Goal: Task Accomplishment & Management: Manage account settings

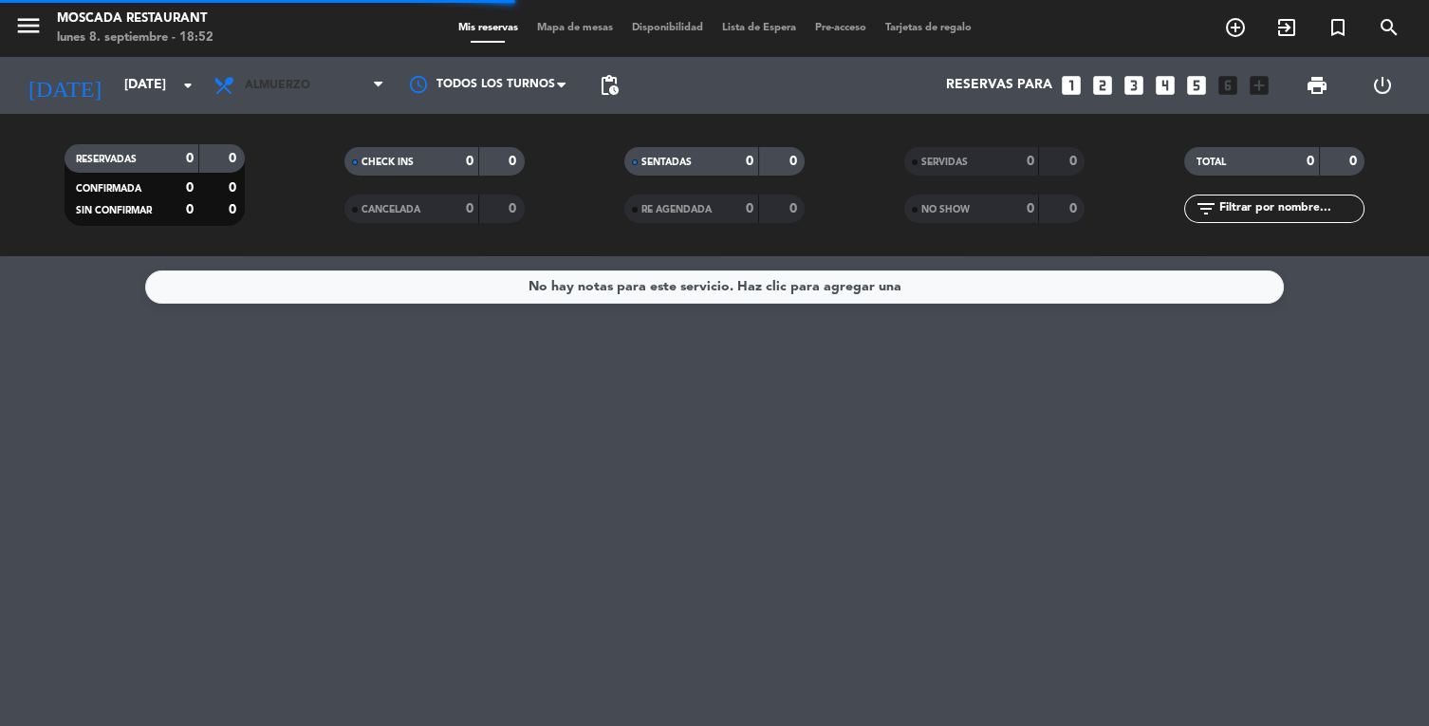
click at [279, 67] on span "Almuerzo" at bounding box center [299, 86] width 190 height 42
click at [310, 101] on span "Almuerzo" at bounding box center [299, 86] width 190 height 42
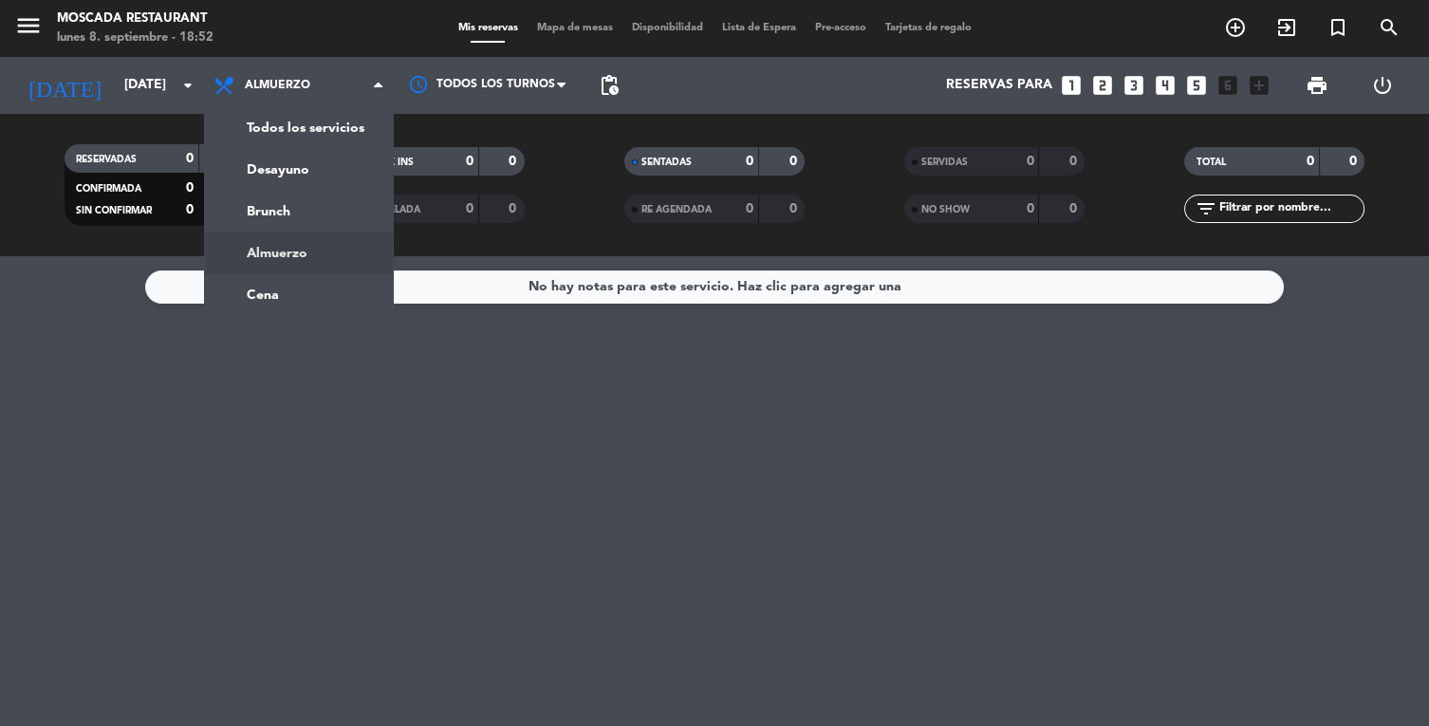
click at [262, 289] on ng-component "menu Moscada Restaurant [DATE] 8. septiembre - 18:52 Mis reservas Mapa de mesas…" at bounding box center [714, 363] width 1429 height 726
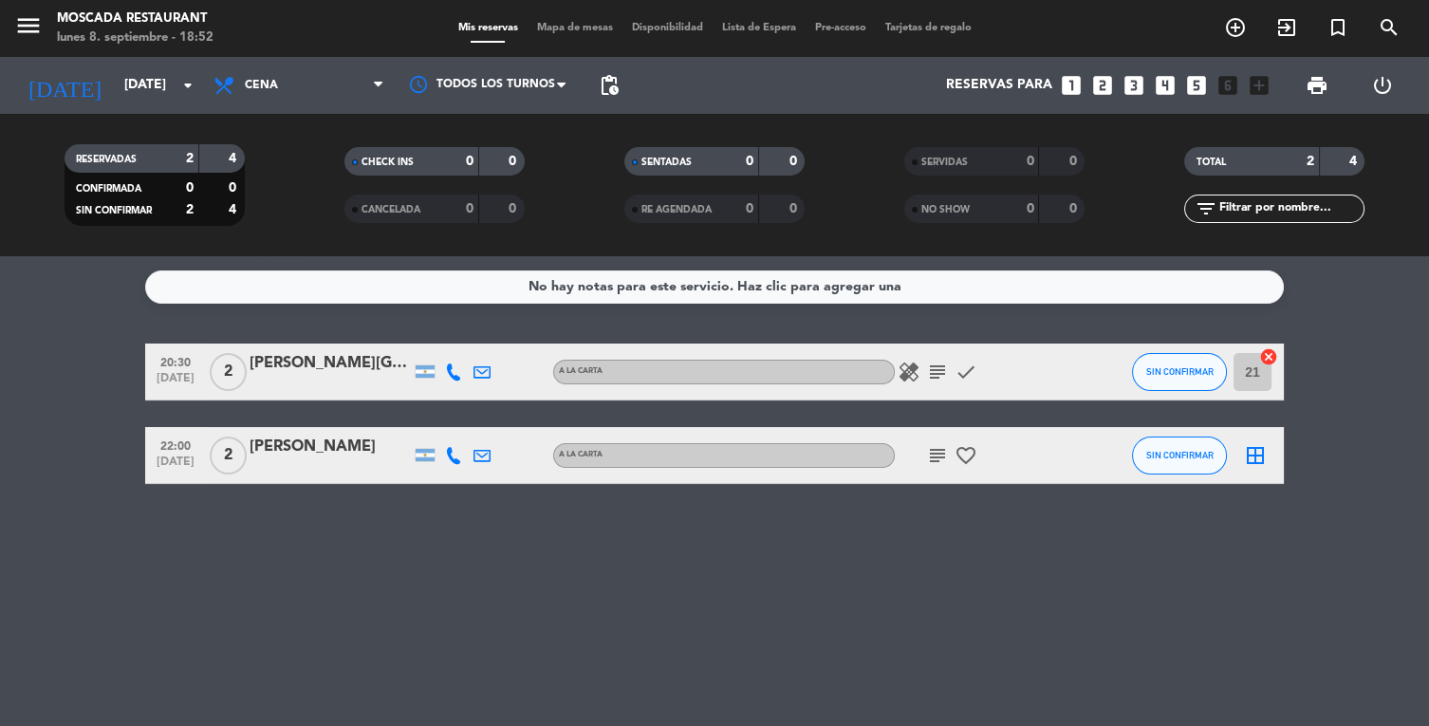
click at [904, 363] on icon "healing" at bounding box center [909, 372] width 23 height 23
click at [946, 401] on div "20:30 [DATE] 2 Santiago Trento A LA CARTA healing un comensal es vegetariano su…" at bounding box center [714, 414] width 1139 height 140
click at [918, 379] on icon "healing" at bounding box center [909, 372] width 23 height 23
click at [915, 373] on icon "healing" at bounding box center [909, 372] width 23 height 23
click at [916, 374] on icon "healing" at bounding box center [909, 372] width 23 height 23
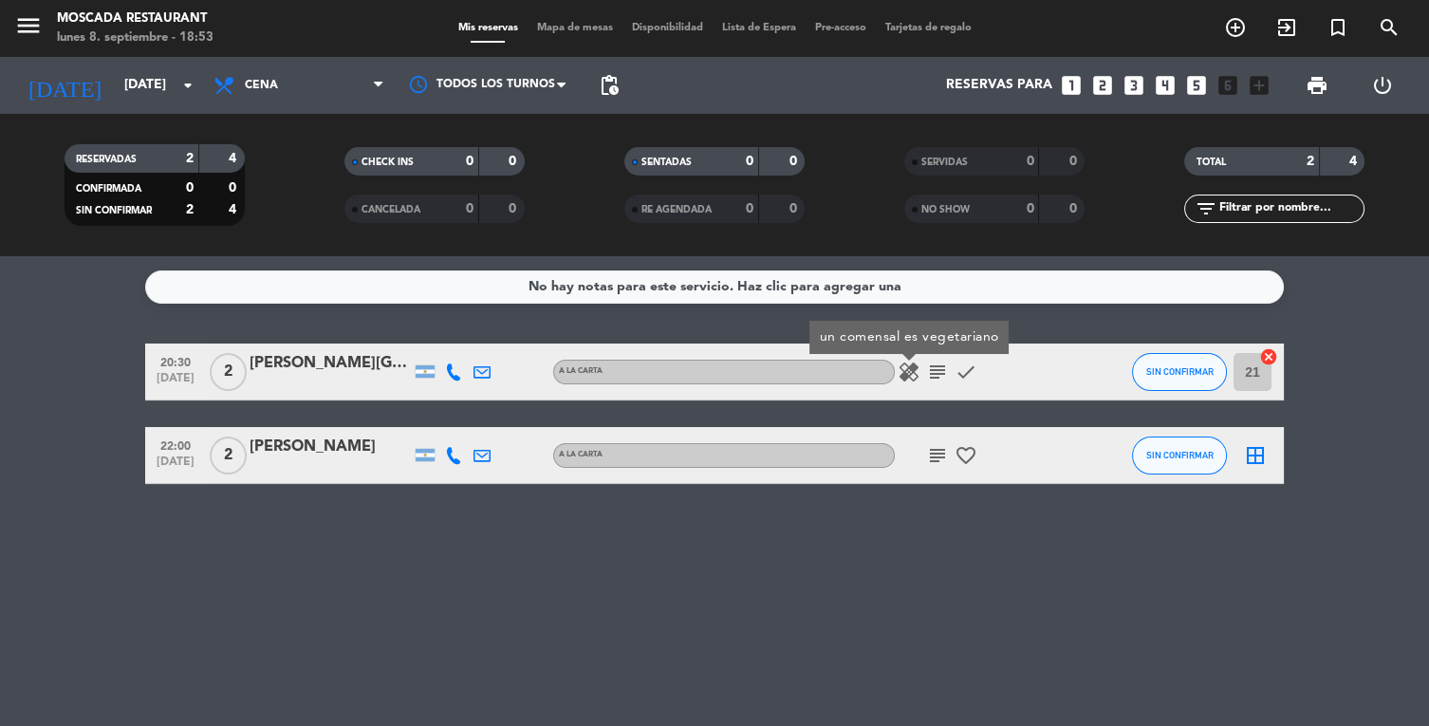
click at [938, 381] on icon "subject" at bounding box center [937, 372] width 23 height 23
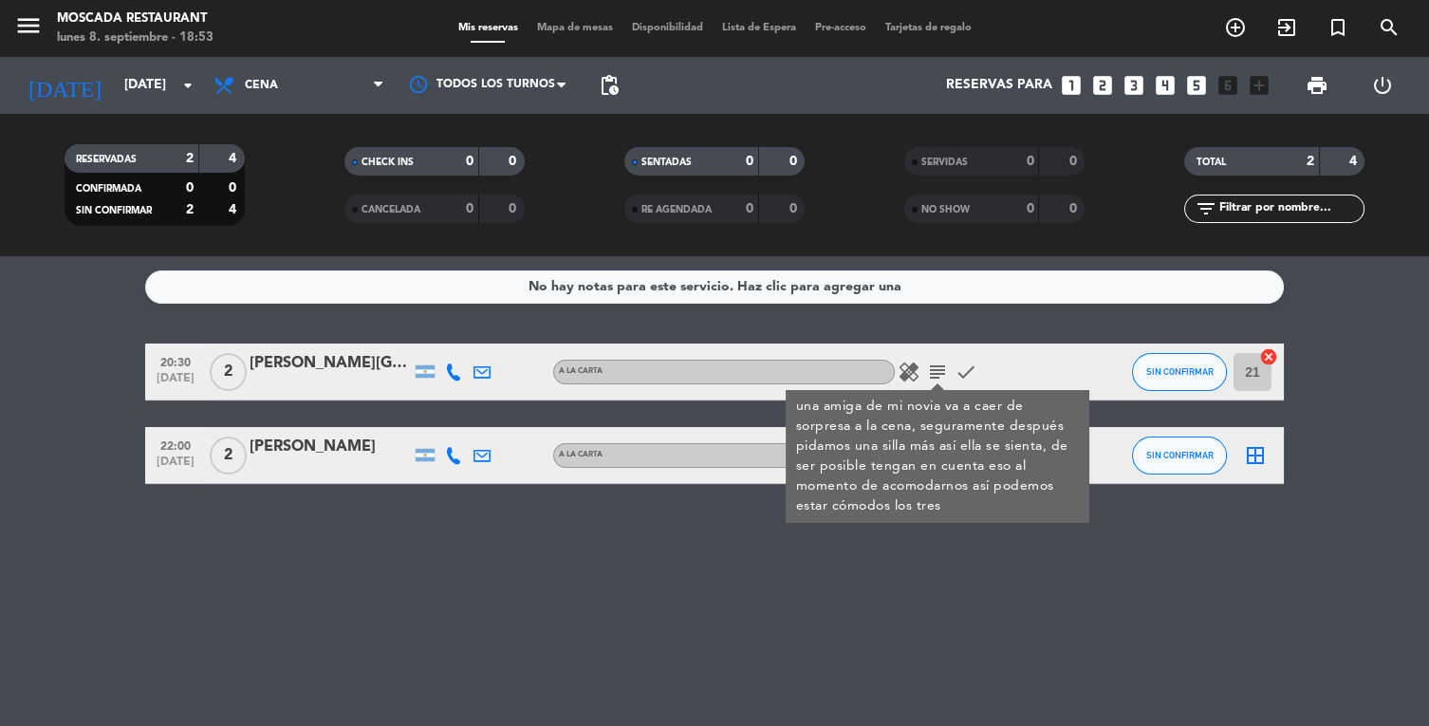
click at [941, 372] on icon "subject" at bounding box center [937, 372] width 23 height 23
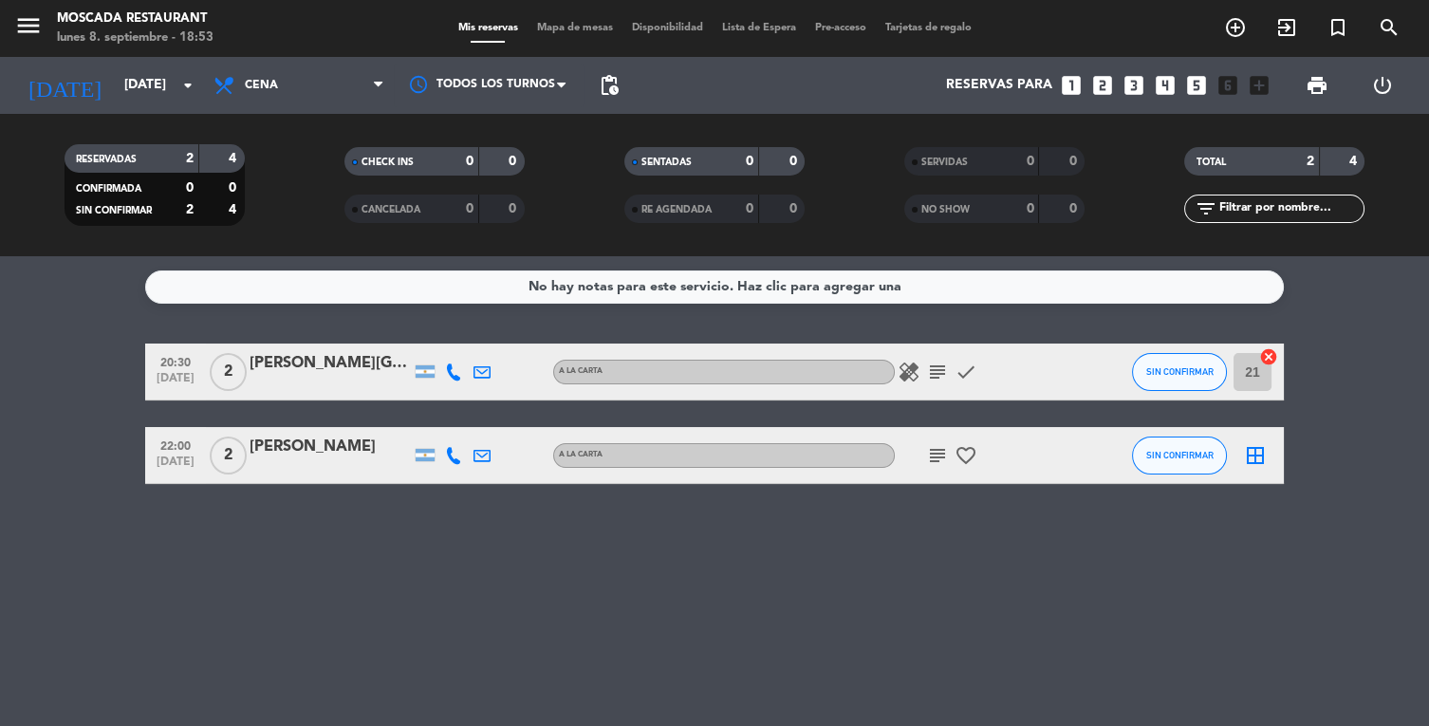
click at [930, 365] on icon "subject" at bounding box center [937, 372] width 23 height 23
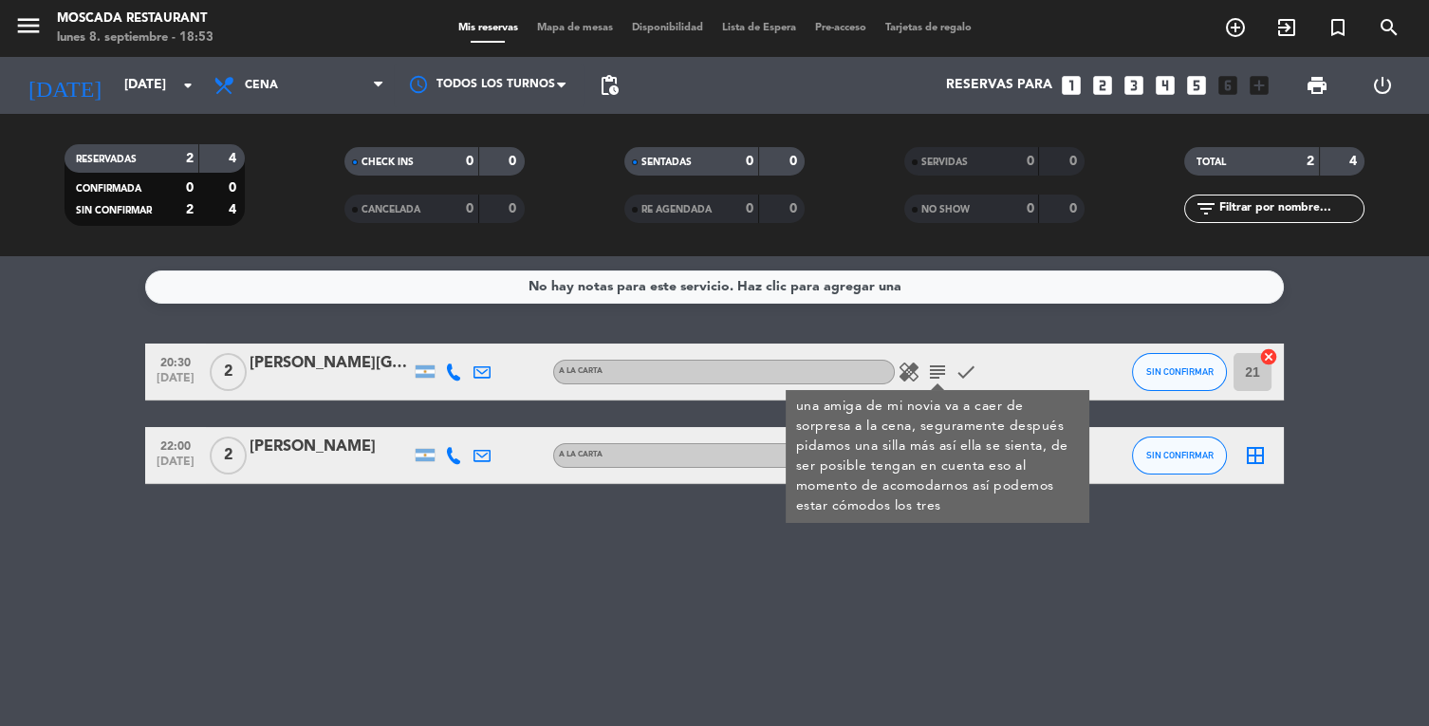
click at [968, 378] on icon "check" at bounding box center [966, 372] width 23 height 23
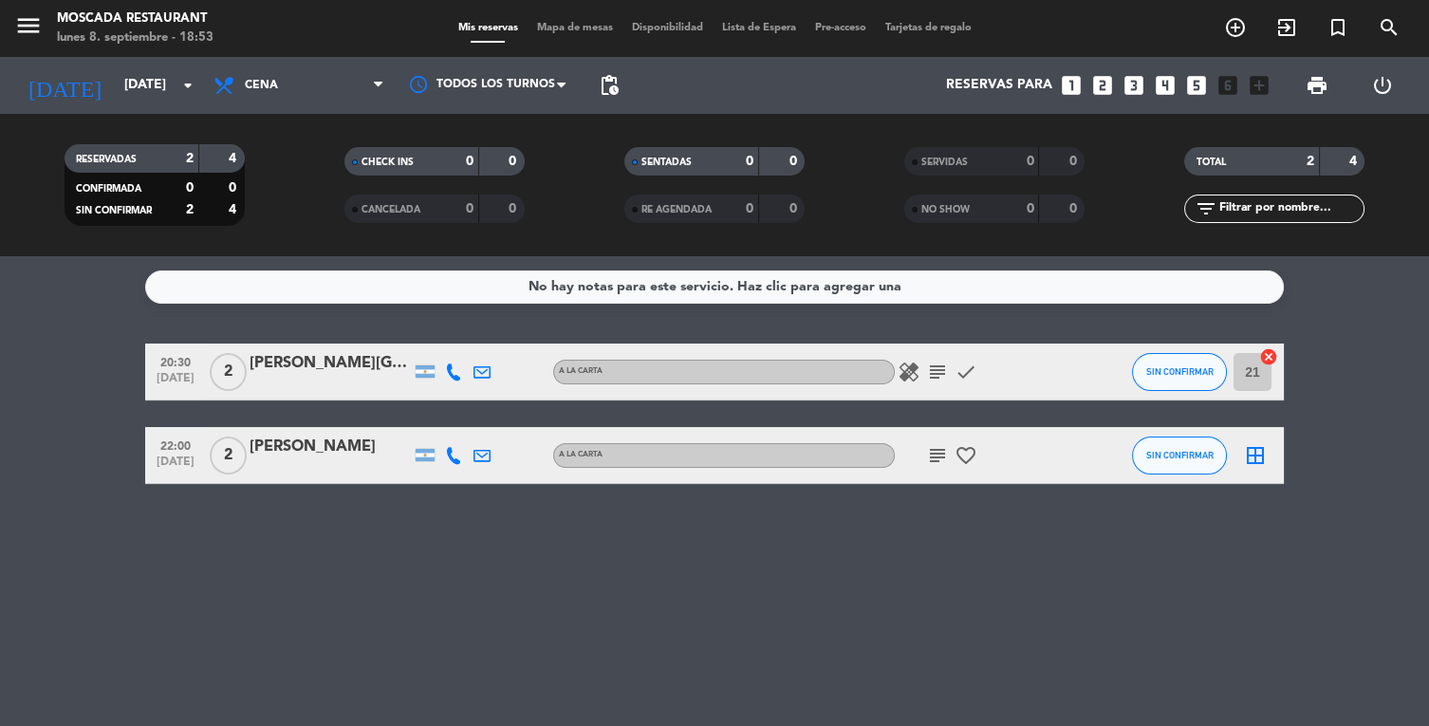
click at [941, 433] on div "subject favorite_border" at bounding box center [980, 455] width 171 height 56
click at [926, 449] on icon "subject" at bounding box center [937, 455] width 23 height 23
click at [967, 462] on icon "favorite_border" at bounding box center [966, 455] width 23 height 23
click at [948, 608] on div "No hay notas para este servicio. Haz clic para agregar una 20:30 [DATE] 2 Santi…" at bounding box center [714, 491] width 1429 height 470
click at [945, 597] on div "No hay notas para este servicio. Haz clic para agregar una 20:30 [DATE] 2 Santi…" at bounding box center [714, 491] width 1429 height 470
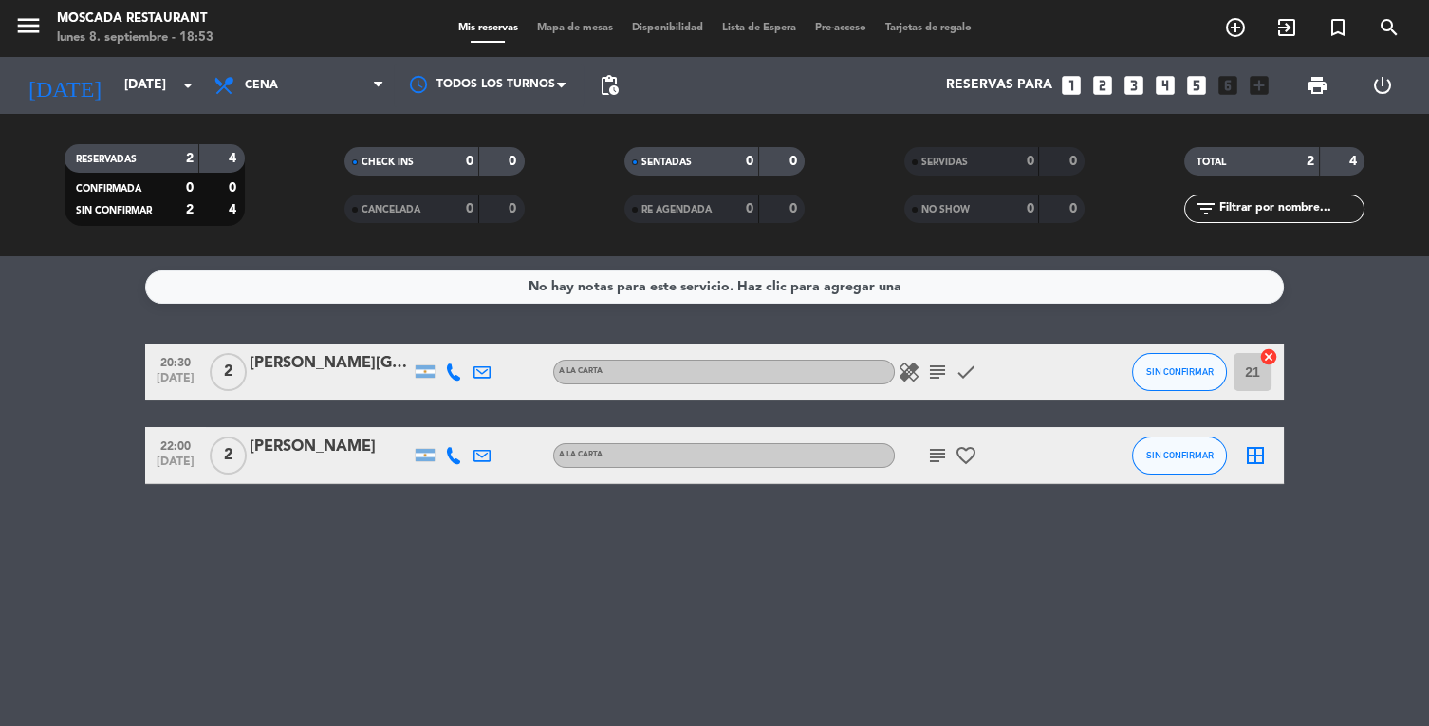
click at [118, 96] on input "[DATE]" at bounding box center [205, 85] width 180 height 34
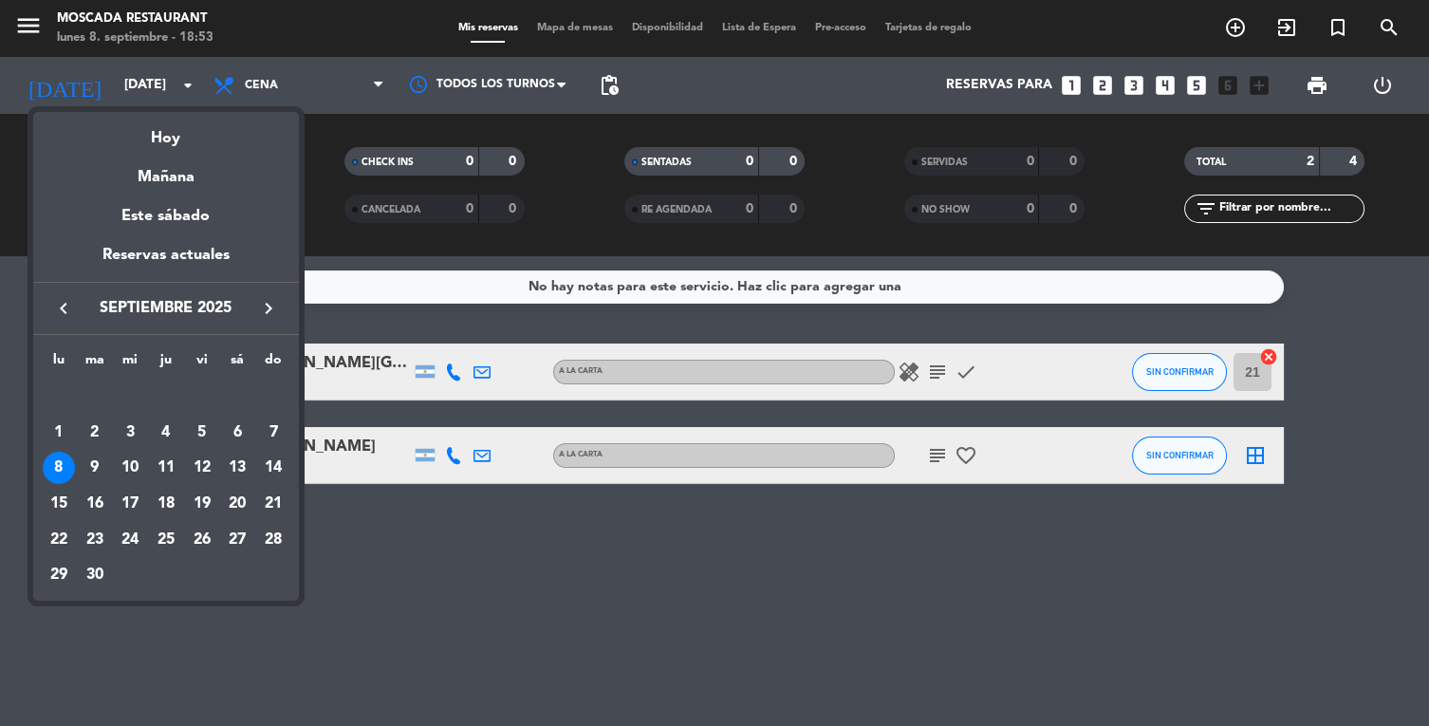
click at [101, 475] on div "9" at bounding box center [95, 468] width 32 height 32
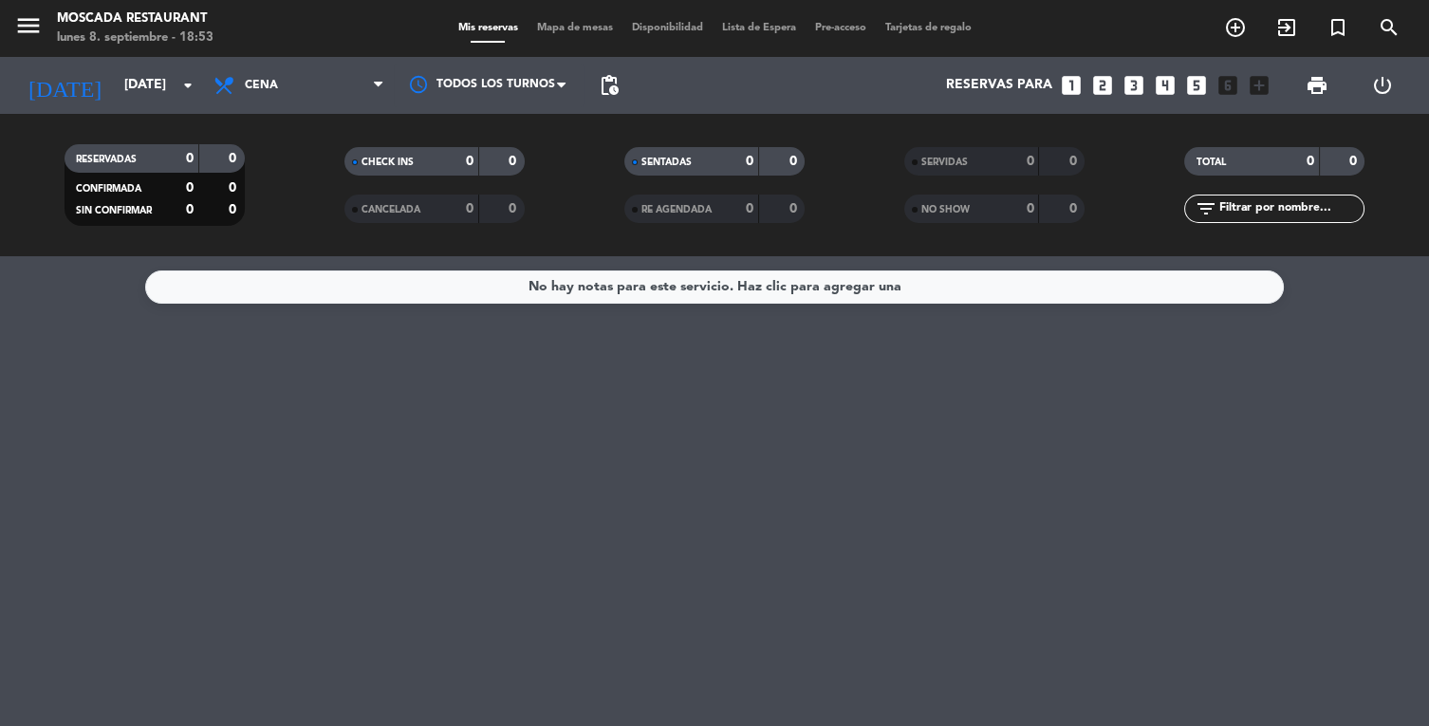
click at [115, 71] on input "[DATE]" at bounding box center [205, 85] width 180 height 34
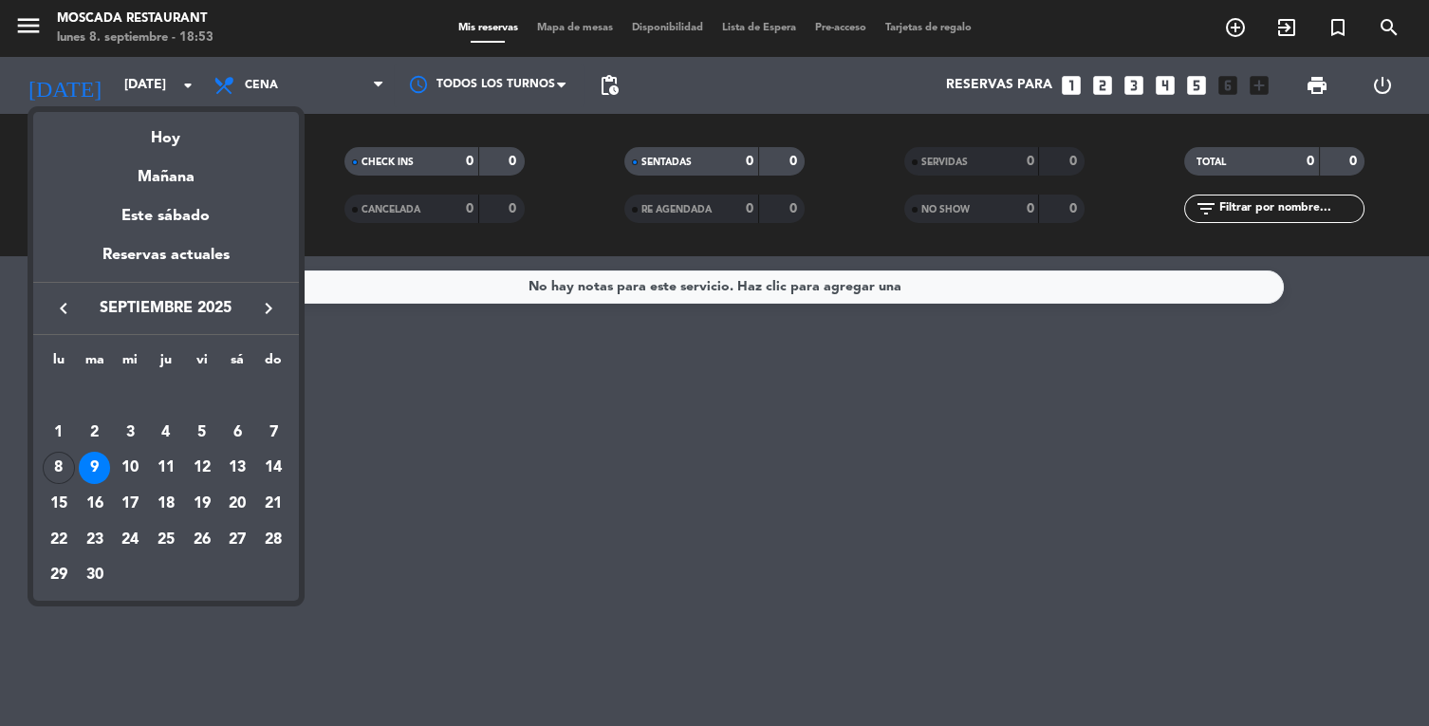
click at [128, 465] on div "10" at bounding box center [130, 468] width 32 height 32
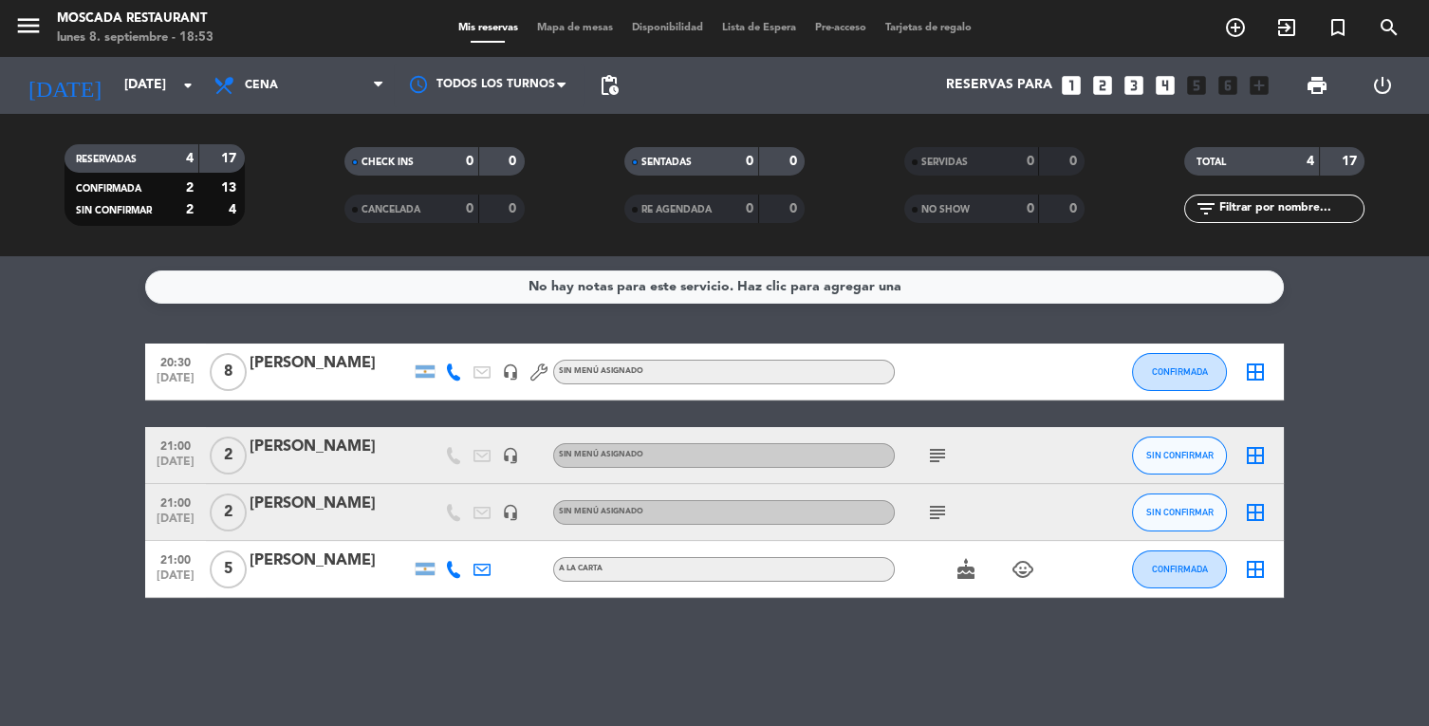
click at [134, 100] on input "[DATE]" at bounding box center [205, 85] width 180 height 34
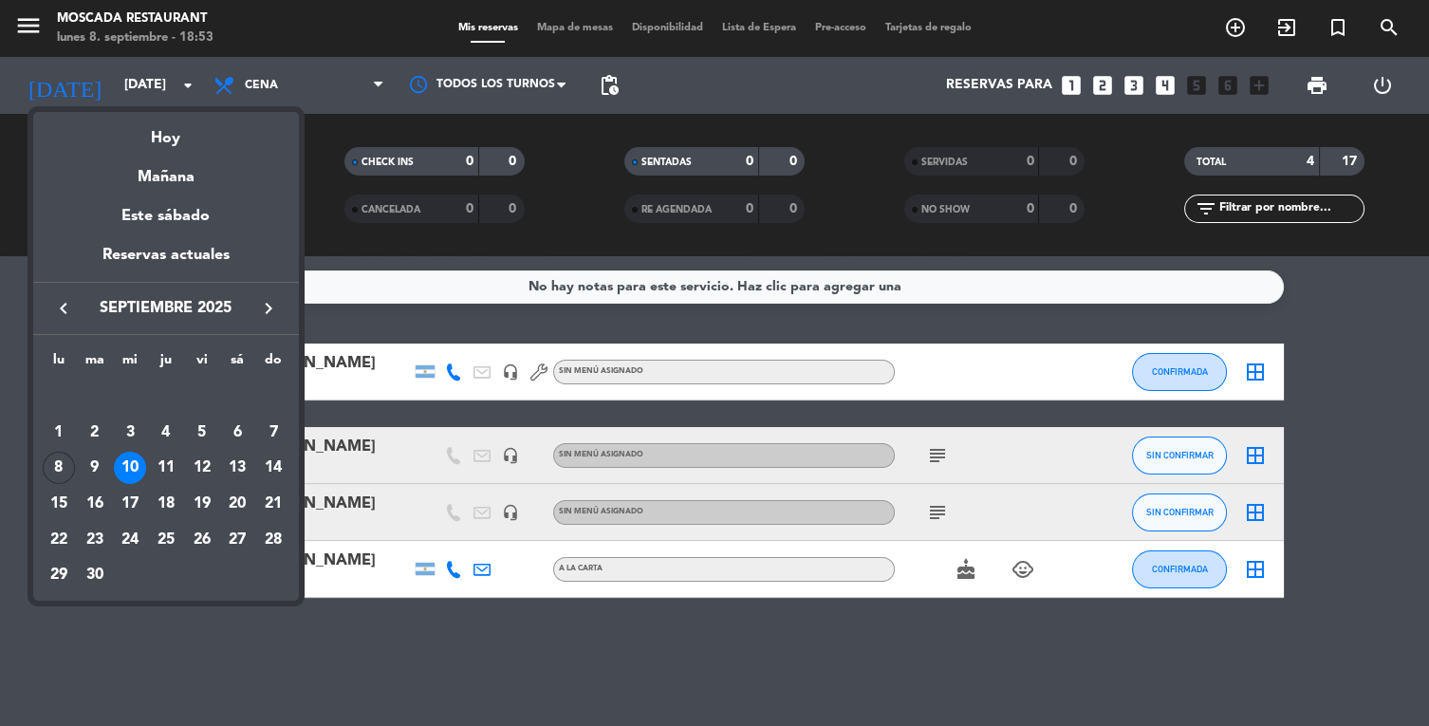
click at [244, 474] on div "13" at bounding box center [237, 468] width 32 height 32
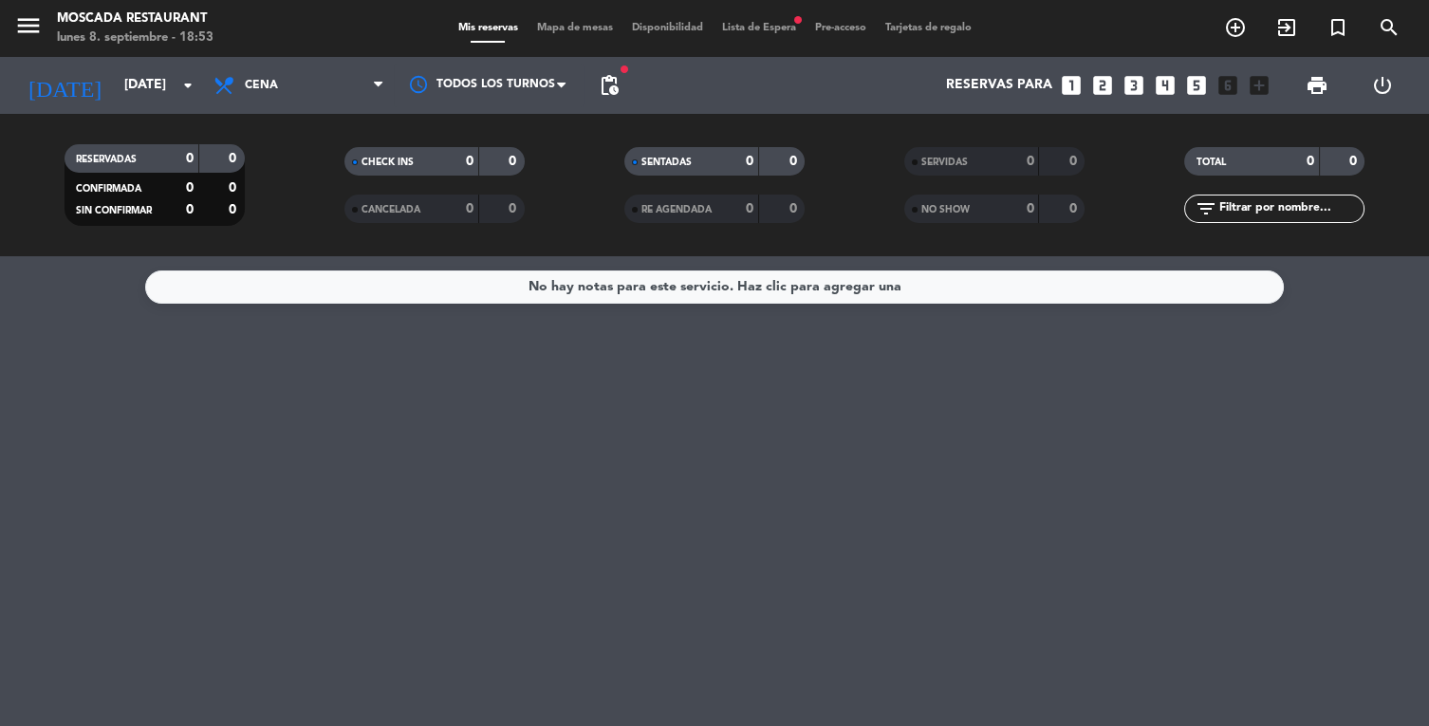
click at [115, 78] on input "[DATE]" at bounding box center [205, 85] width 180 height 34
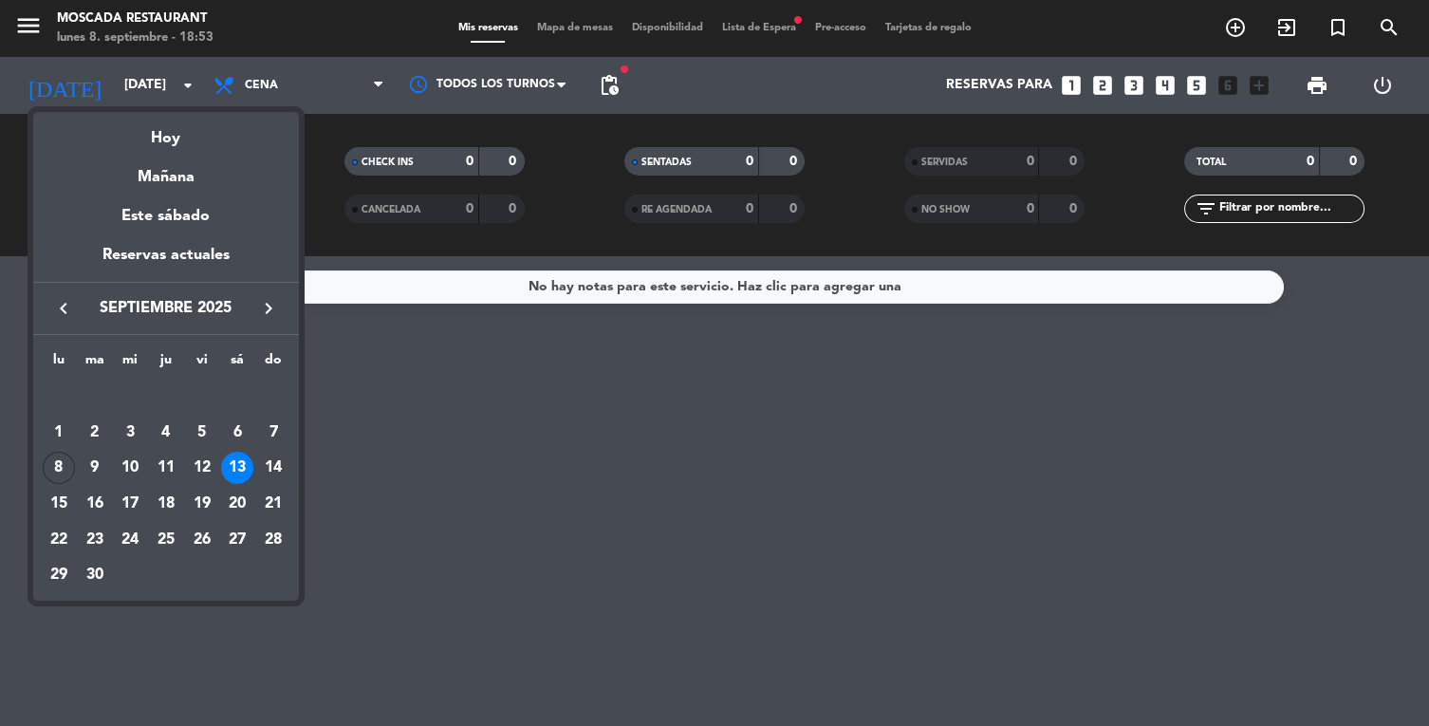
click at [50, 454] on div "8" at bounding box center [59, 468] width 32 height 32
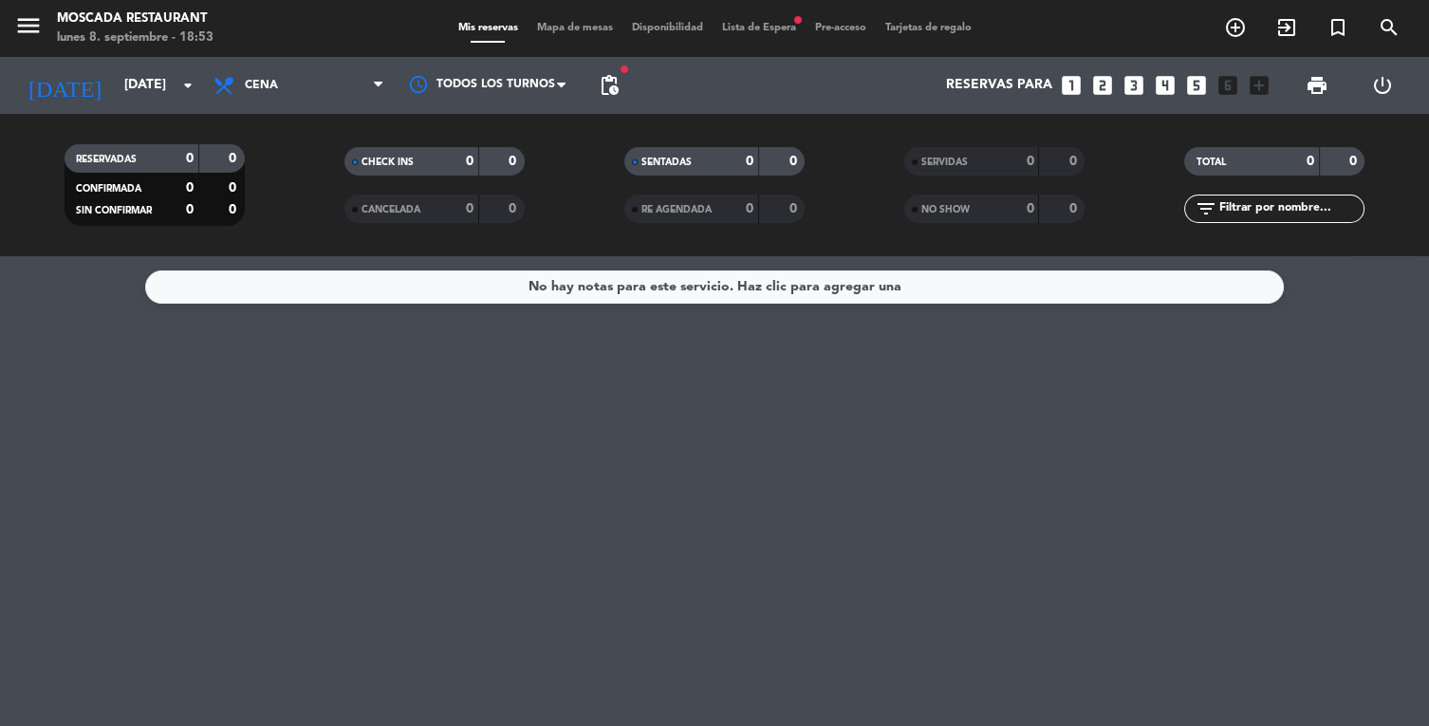
type input "[DATE]"
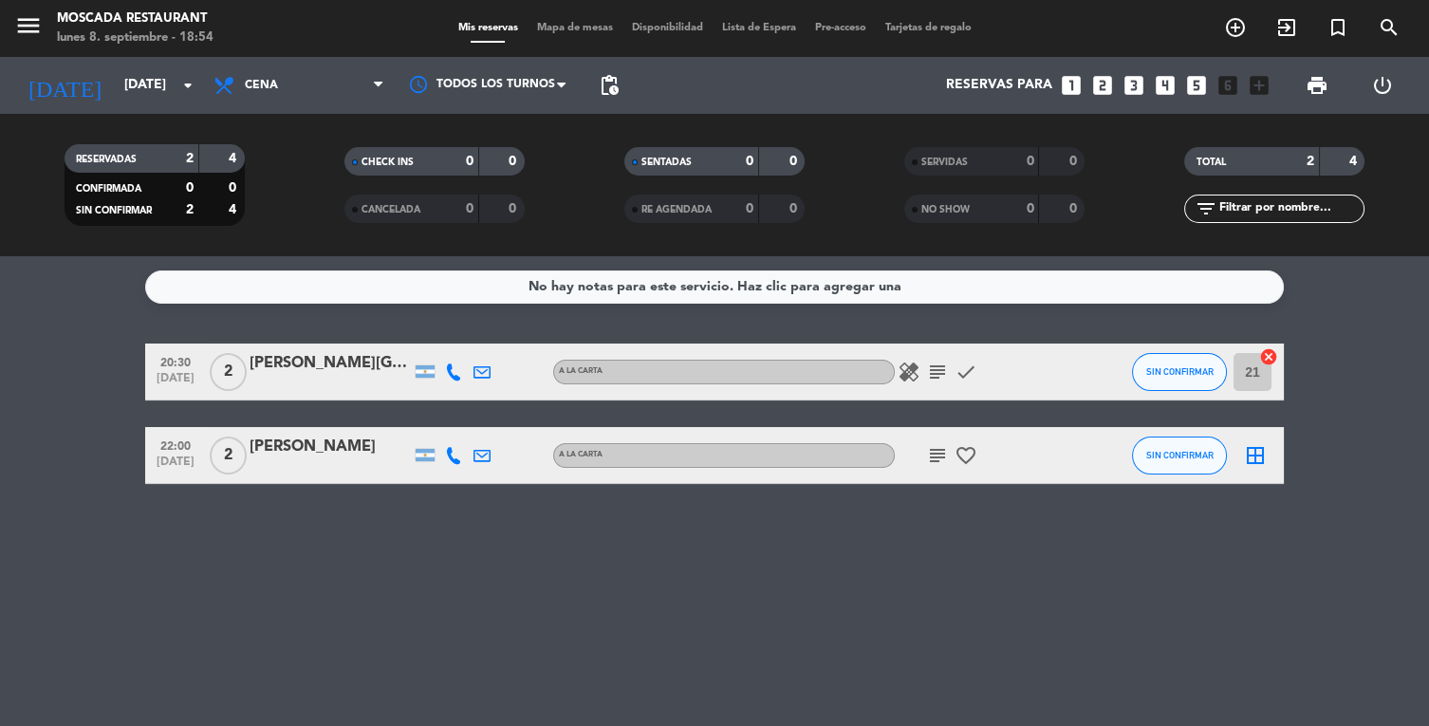
click at [941, 458] on icon "subject" at bounding box center [937, 455] width 23 height 23
click at [937, 461] on icon "subject" at bounding box center [937, 455] width 23 height 23
click at [956, 456] on icon "favorite_border" at bounding box center [966, 455] width 23 height 23
click at [962, 456] on icon "favorite_border" at bounding box center [966, 455] width 23 height 23
